Goal: Information Seeking & Learning: Learn about a topic

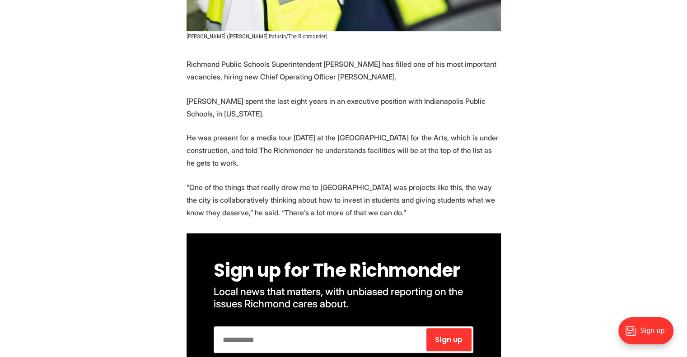
scroll to position [401, 0]
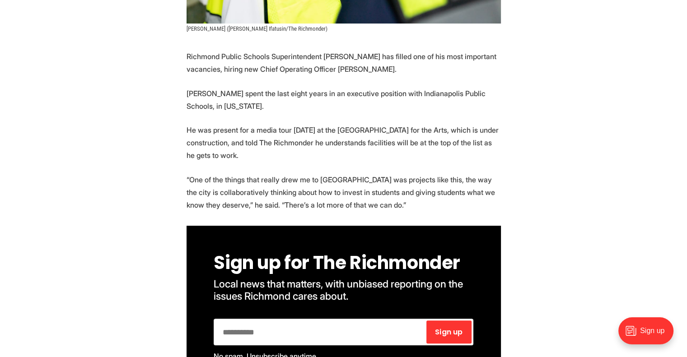
click at [312, 87] on p "[PERSON_NAME] spent the last eight years in an executive position with Indianap…" at bounding box center [343, 99] width 314 height 25
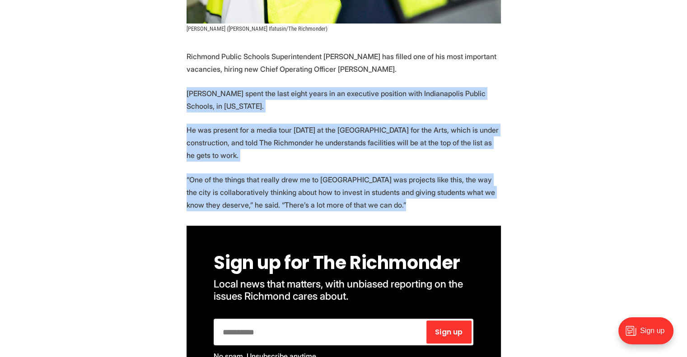
drag, startPoint x: 312, startPoint y: 74, endPoint x: 285, endPoint y: 164, distance: 93.8
click at [285, 173] on p "“One of the things that really drew me to [GEOGRAPHIC_DATA] was projects like t…" at bounding box center [343, 192] width 314 height 38
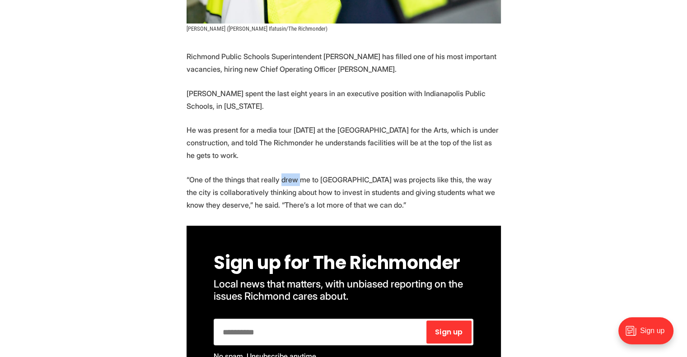
click at [285, 173] on p "“One of the things that really drew me to [GEOGRAPHIC_DATA] was projects like t…" at bounding box center [343, 192] width 314 height 38
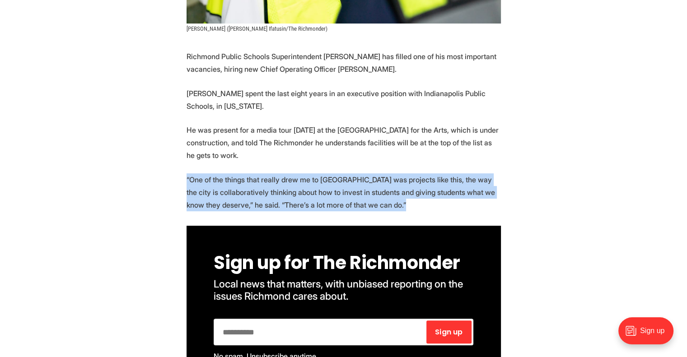
click at [285, 173] on p "“One of the things that really drew me to [GEOGRAPHIC_DATA] was projects like t…" at bounding box center [343, 192] width 314 height 38
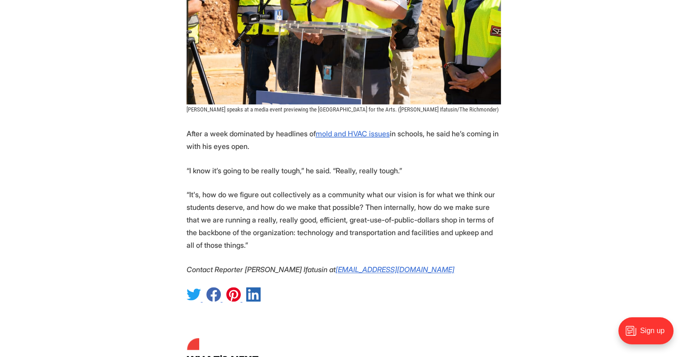
scroll to position [1078, 0]
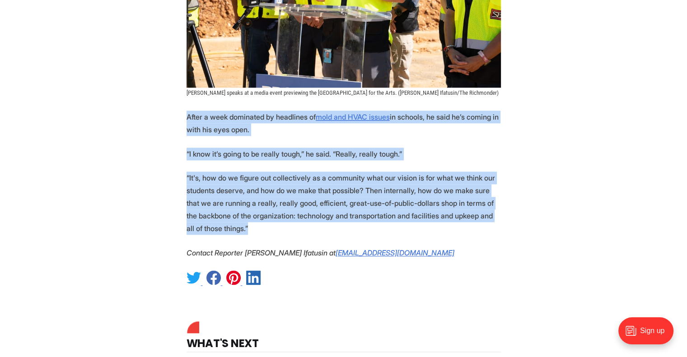
drag, startPoint x: 225, startPoint y: 105, endPoint x: 327, endPoint y: 168, distance: 120.2
click at [327, 172] on p "“It's, how do we figure out collectively as a community what our vision is for …" at bounding box center [343, 203] width 314 height 63
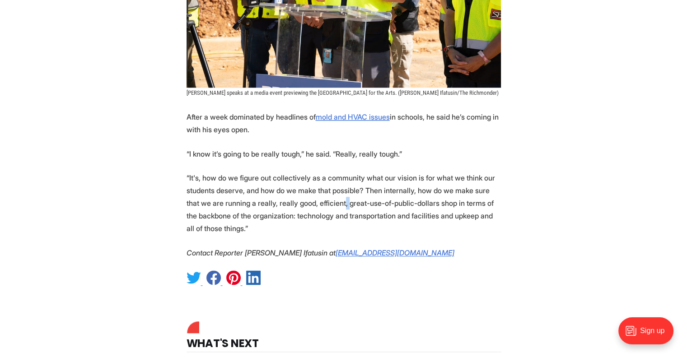
click at [327, 172] on p "“It's, how do we figure out collectively as a community what our vision is for …" at bounding box center [343, 203] width 314 height 63
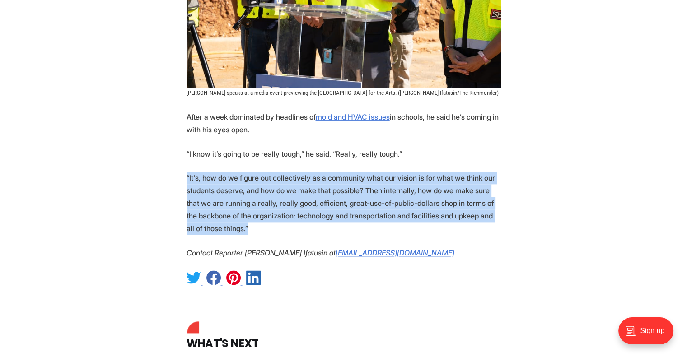
drag, startPoint x: 327, startPoint y: 168, endPoint x: 306, endPoint y: 155, distance: 25.3
click at [306, 172] on p "“It's, how do we figure out collectively as a community what our vision is for …" at bounding box center [343, 203] width 314 height 63
